Goal: Information Seeking & Learning: Understand process/instructions

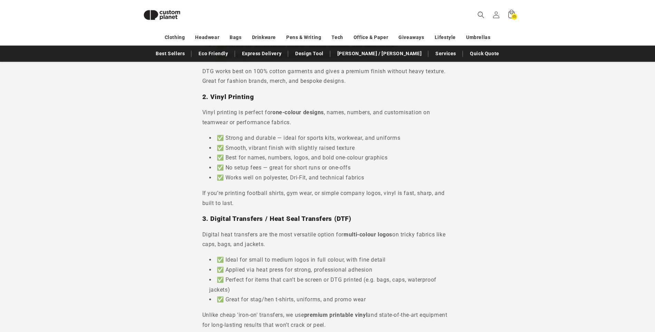
scroll to position [173, 0]
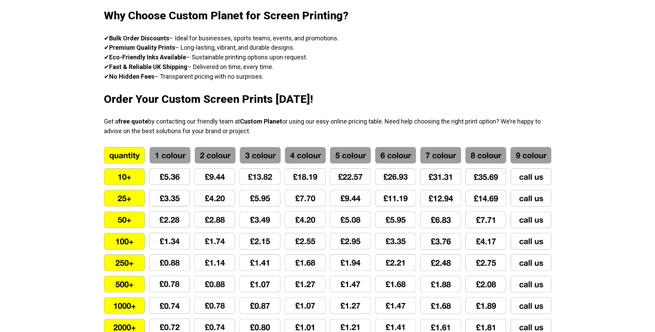
scroll to position [449, 0]
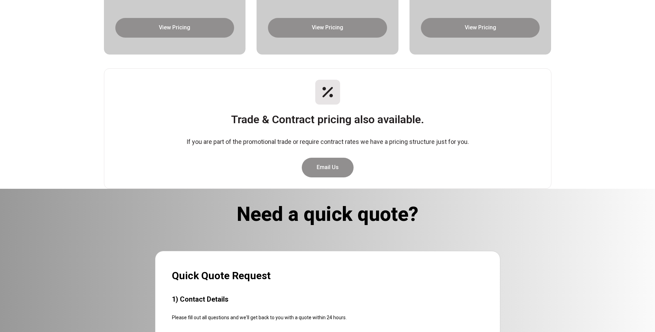
scroll to position [242, 0]
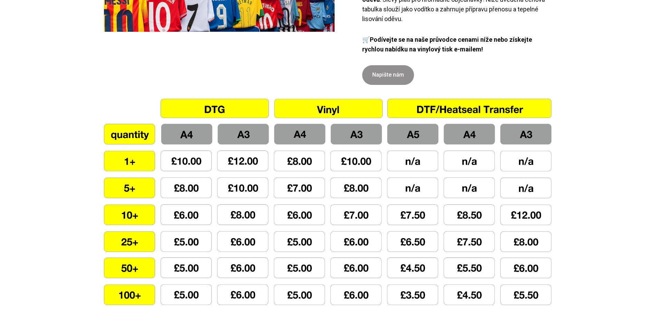
scroll to position [518, 0]
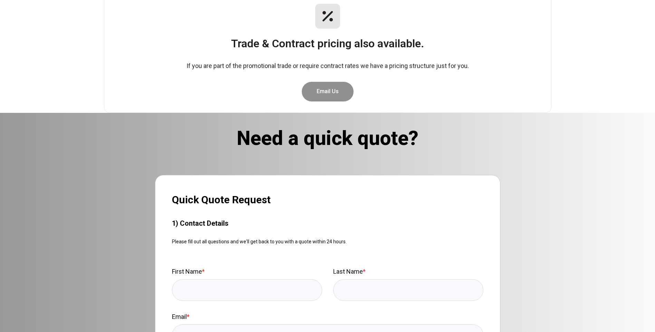
scroll to position [380, 0]
